Goal: Task Accomplishment & Management: Manage account settings

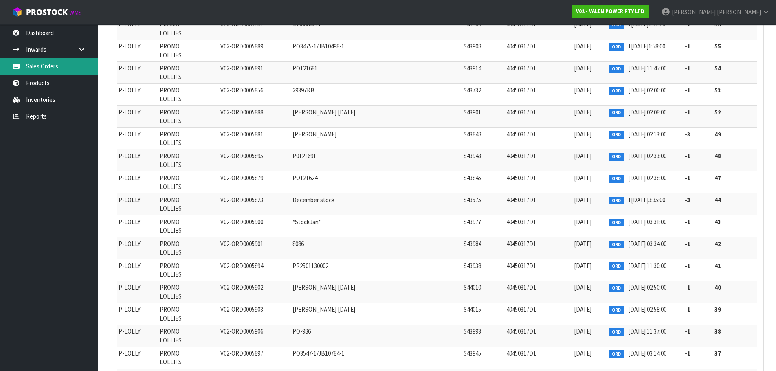
click at [44, 68] on link "Sales Orders" at bounding box center [49, 66] width 98 height 17
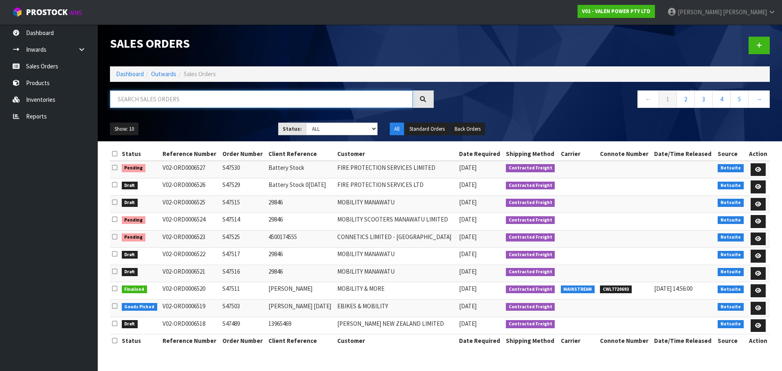
click at [135, 102] on input "text" at bounding box center [261, 99] width 303 height 18
click at [171, 98] on input "S" at bounding box center [261, 99] width 303 height 18
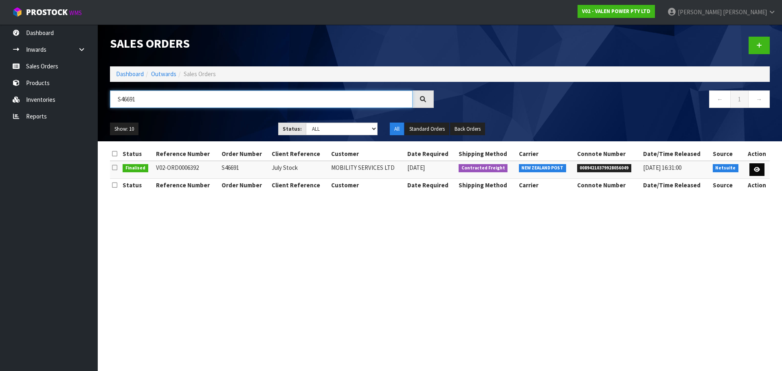
type input "S46691"
click at [757, 170] on icon at bounding box center [757, 169] width 6 height 5
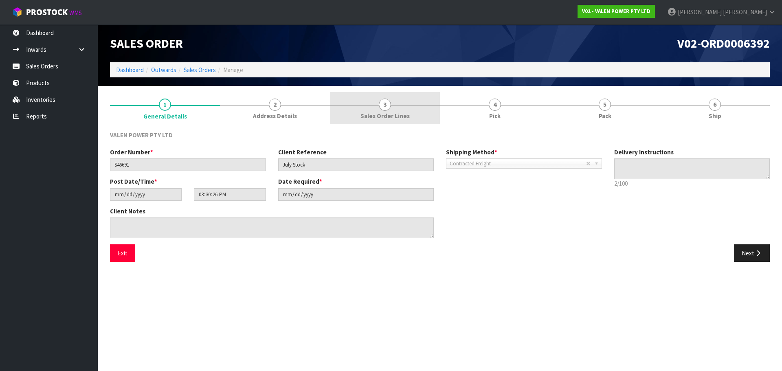
click at [399, 117] on span "Sales Order Lines" at bounding box center [385, 116] width 49 height 9
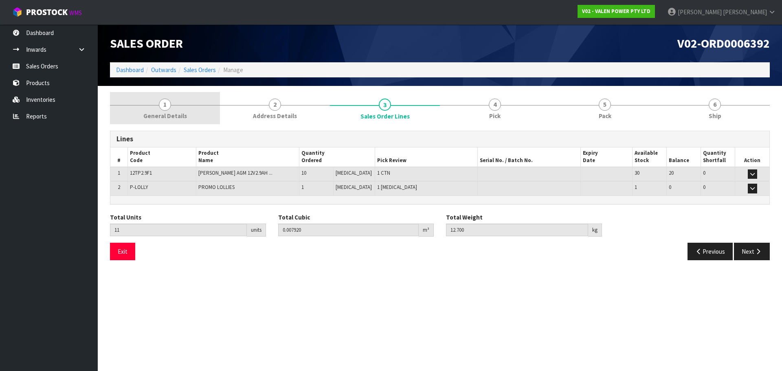
click at [170, 113] on span "General Details" at bounding box center [165, 116] width 44 height 9
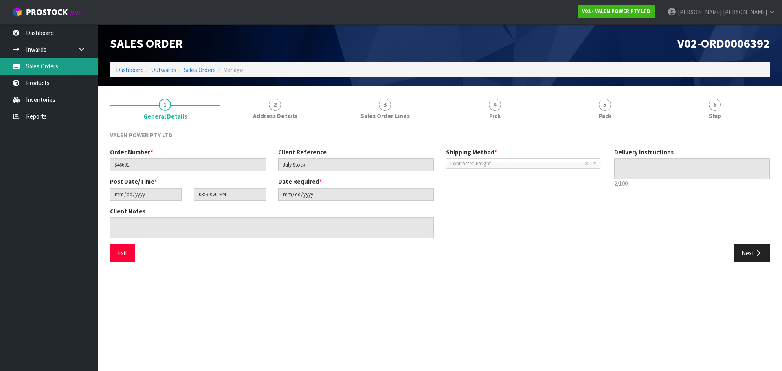
click at [32, 70] on link "Sales Orders" at bounding box center [49, 66] width 98 height 17
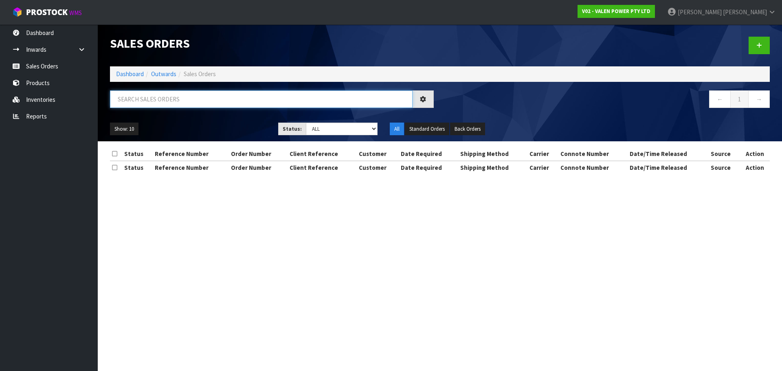
click at [146, 98] on input "text" at bounding box center [261, 99] width 303 height 18
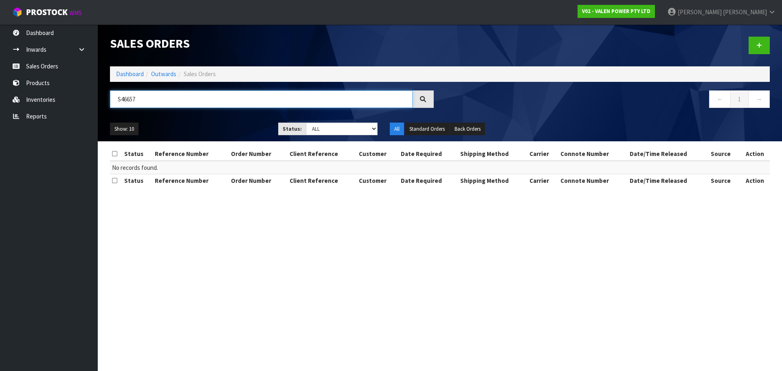
click at [169, 102] on input "S46657" at bounding box center [261, 99] width 303 height 18
click at [164, 101] on input "S46657" at bounding box center [261, 99] width 303 height 18
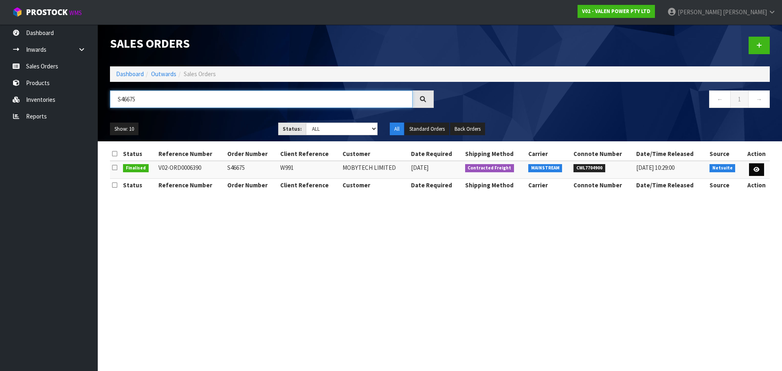
type input "S46675"
click at [759, 170] on icon at bounding box center [757, 169] width 6 height 5
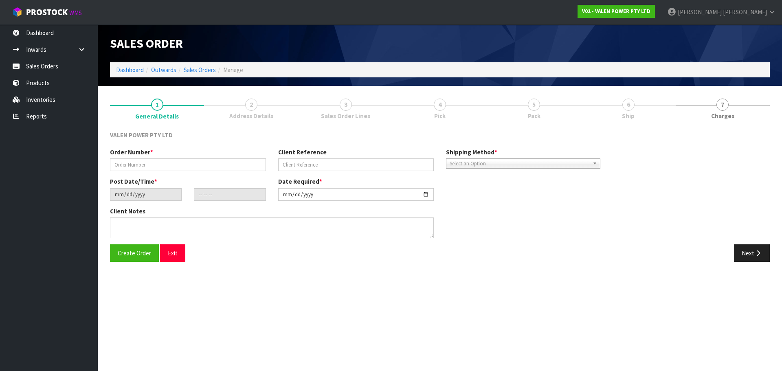
type input "S46675"
type input "W991"
type input "[DATE]"
type input "15:30:22.000"
type input "[DATE]"
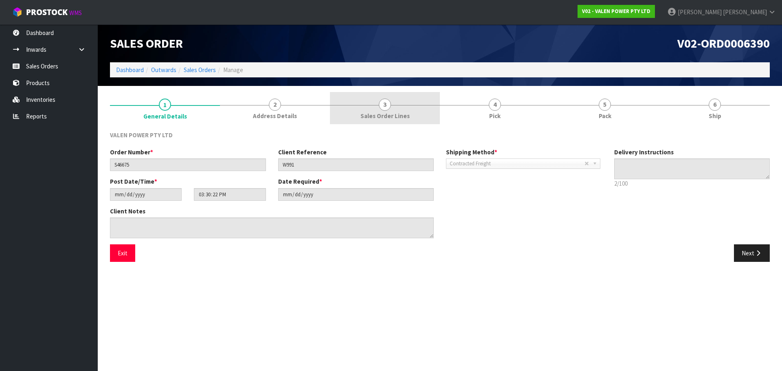
click at [384, 110] on span "3" at bounding box center [385, 105] width 12 height 12
